Goal: Transaction & Acquisition: Purchase product/service

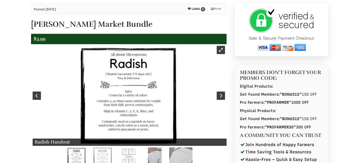
select select "Language Translate Widget"
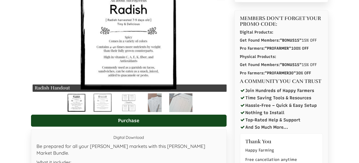
scroll to position [121, 0]
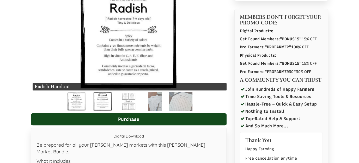
click at [103, 99] on img at bounding box center [102, 101] width 18 height 19
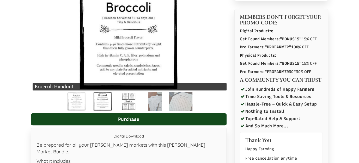
click at [123, 103] on img at bounding box center [128, 101] width 13 height 19
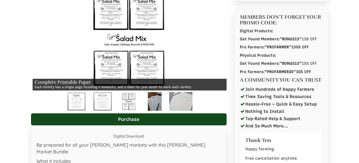
click at [154, 101] on img at bounding box center [155, 101] width 14 height 19
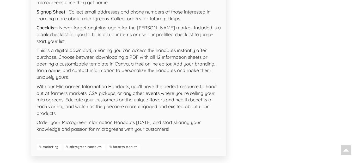
scroll to position [369, 0]
click at [84, 144] on link "microgreen handouts" at bounding box center [84, 147] width 41 height 6
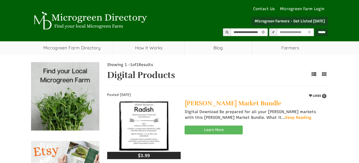
select select "Language Translate Widget"
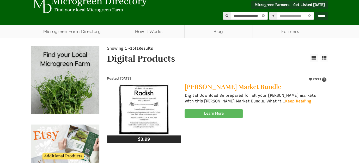
scroll to position [26, 0]
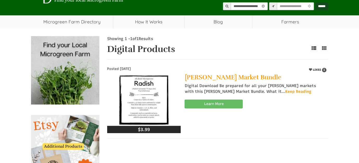
click at [212, 103] on link "Learn More" at bounding box center [213, 104] width 58 height 9
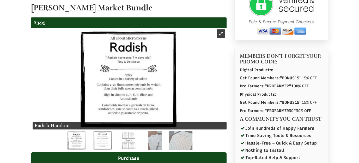
scroll to position [82, 0]
click at [156, 140] on img at bounding box center [155, 140] width 14 height 19
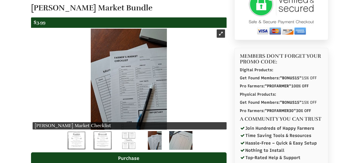
click at [182, 141] on img at bounding box center [180, 140] width 23 height 19
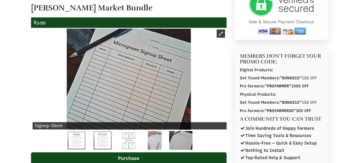
click at [182, 141] on img at bounding box center [180, 140] width 23 height 19
click at [79, 140] on img at bounding box center [76, 140] width 18 height 19
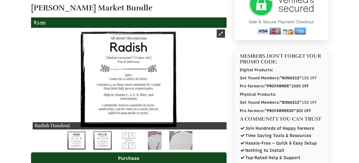
click at [102, 144] on img at bounding box center [102, 140] width 18 height 19
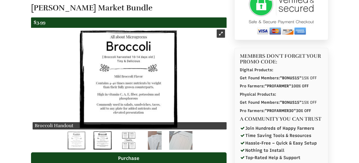
click at [123, 142] on img at bounding box center [128, 140] width 13 height 19
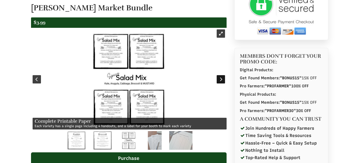
click at [220, 77] on div at bounding box center [220, 79] width 8 height 8
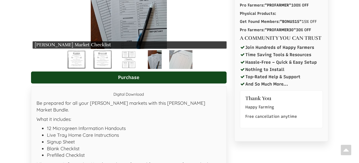
scroll to position [152, 0]
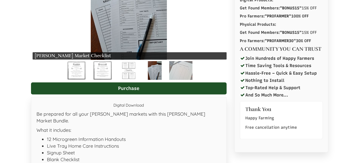
click at [128, 86] on link "Purchase" at bounding box center [128, 89] width 195 height 12
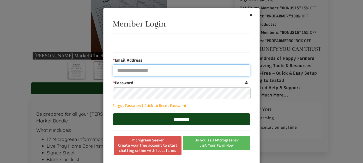
click at [146, 70] on input "* Email Address" at bounding box center [182, 71] width 138 height 12
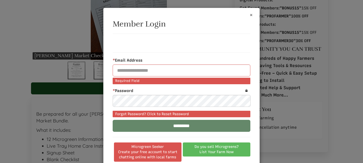
click at [249, 16] on button "×" at bounding box center [250, 14] width 3 height 5
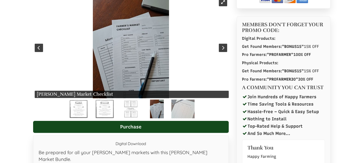
scroll to position [115, 0]
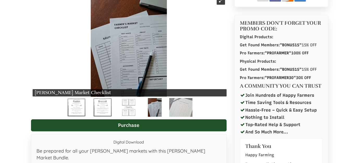
click at [125, 126] on link "Purchase" at bounding box center [128, 126] width 195 height 12
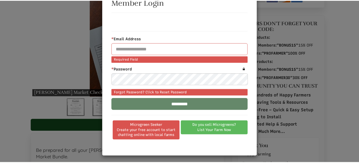
scroll to position [0, 0]
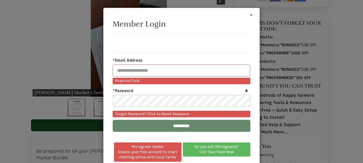
click at [249, 14] on button "×" at bounding box center [250, 14] width 3 height 5
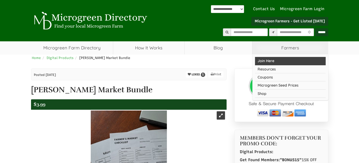
click at [267, 59] on link "Join Here" at bounding box center [290, 61] width 71 height 8
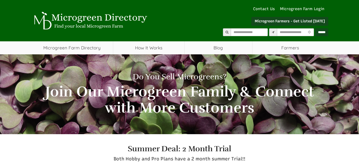
select select "Language Translate Widget"
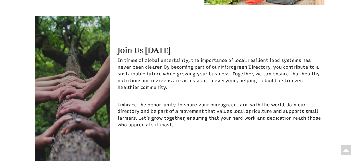
scroll to position [890, 0]
